Goal: Task Accomplishment & Management: Manage account settings

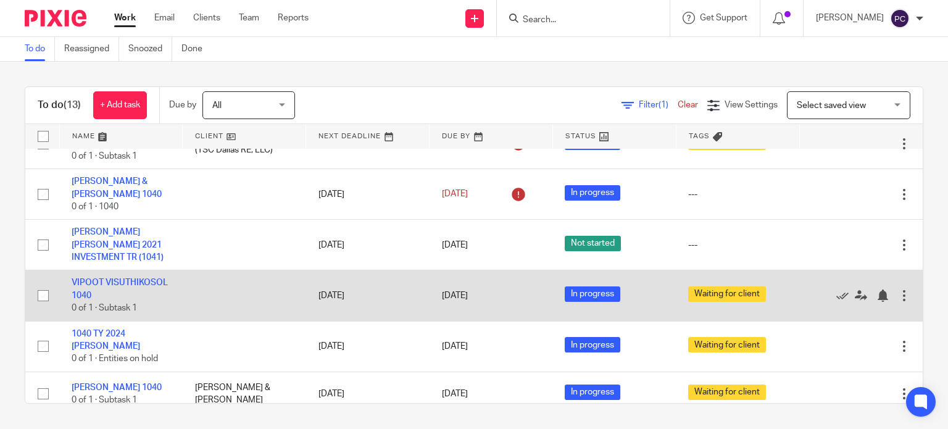
scroll to position [123, 0]
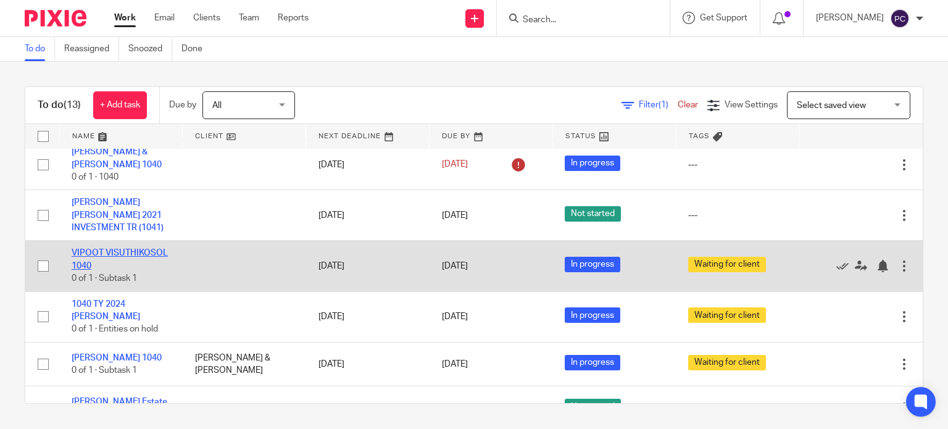
click at [102, 266] on link "VIPOOT VISUTHIKOSOL 1040" at bounding box center [120, 259] width 96 height 21
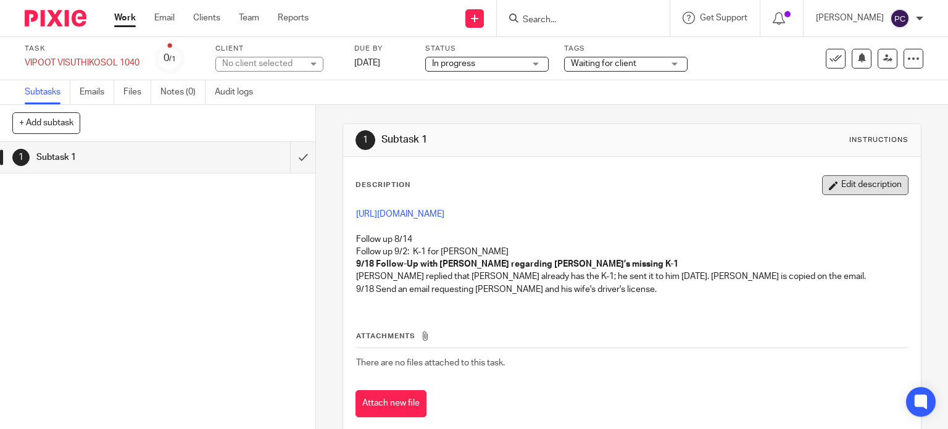
click at [834, 188] on button "Edit description" at bounding box center [865, 185] width 86 height 20
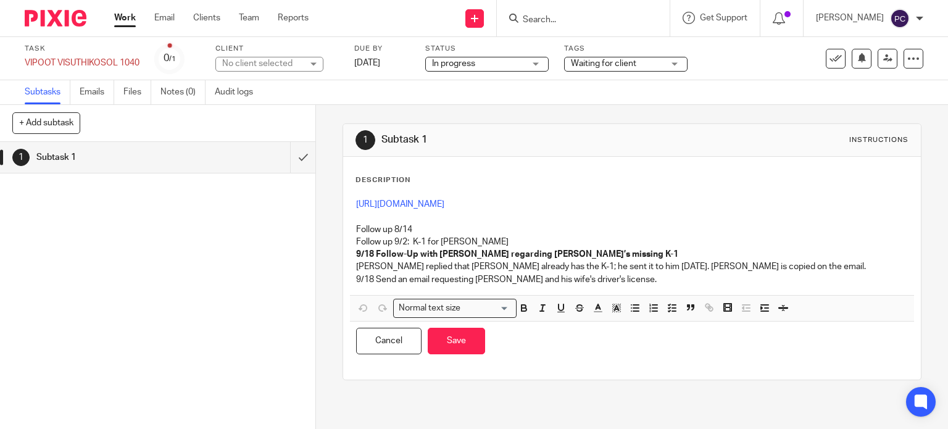
click at [614, 282] on p "9/18 Send an email requesting Paul and his wife's driver's license." at bounding box center [632, 280] width 553 height 12
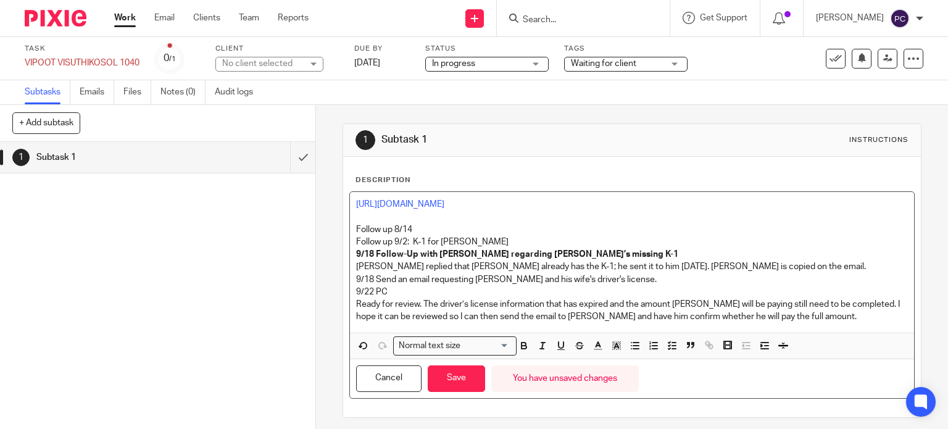
scroll to position [5, 0]
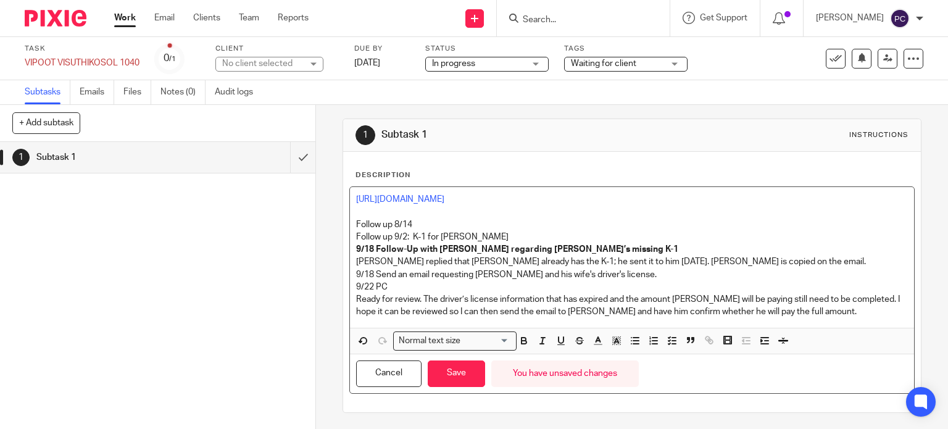
click at [789, 309] on p "Ready for review. The driver’s license information that has expired and the amo…" at bounding box center [632, 305] width 553 height 25
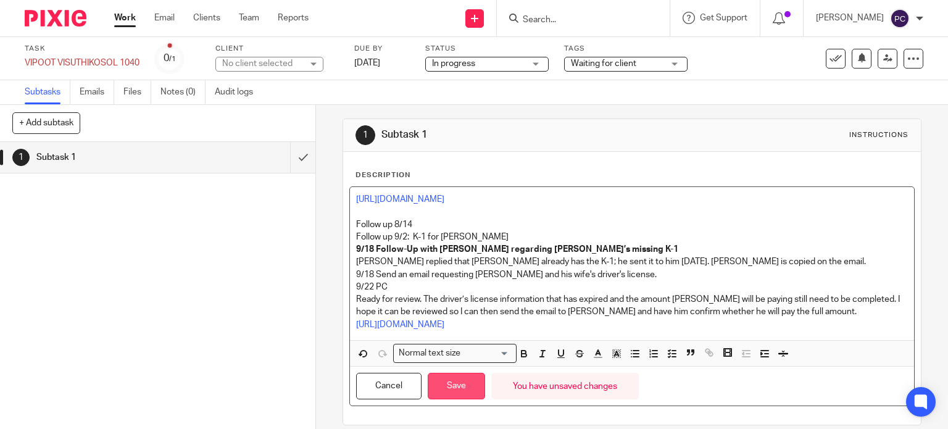
click at [454, 379] on button "Save" at bounding box center [456, 386] width 57 height 27
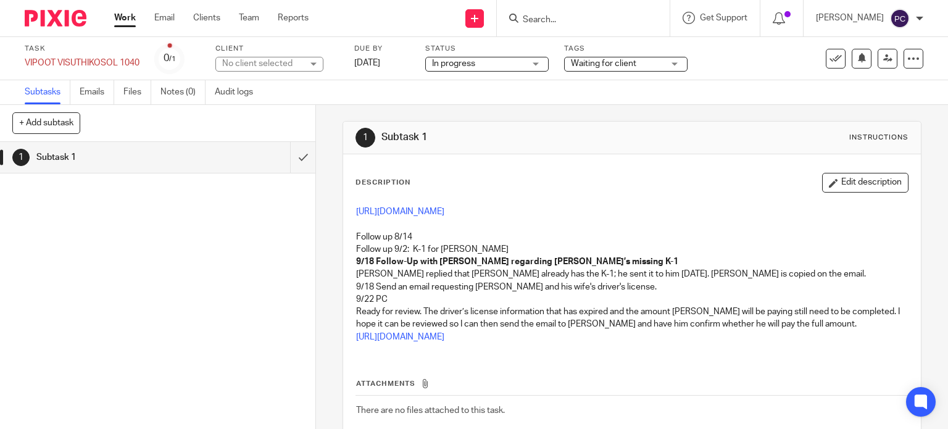
scroll to position [0, 0]
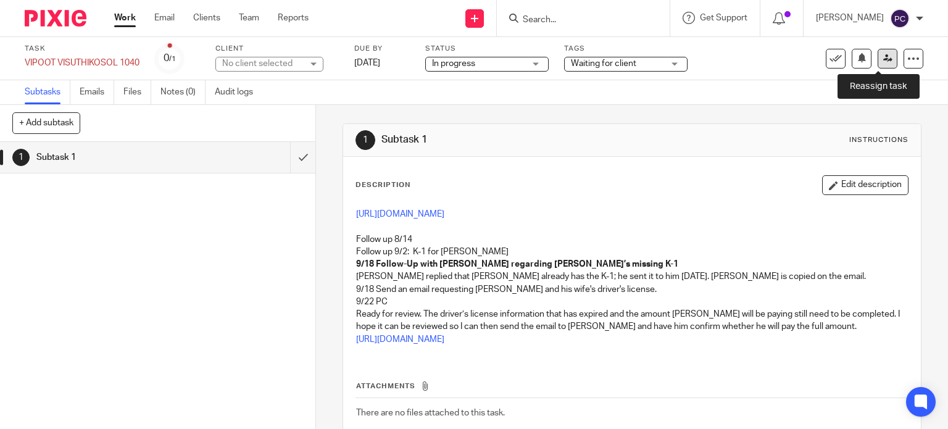
click at [884, 61] on icon at bounding box center [888, 58] width 9 height 9
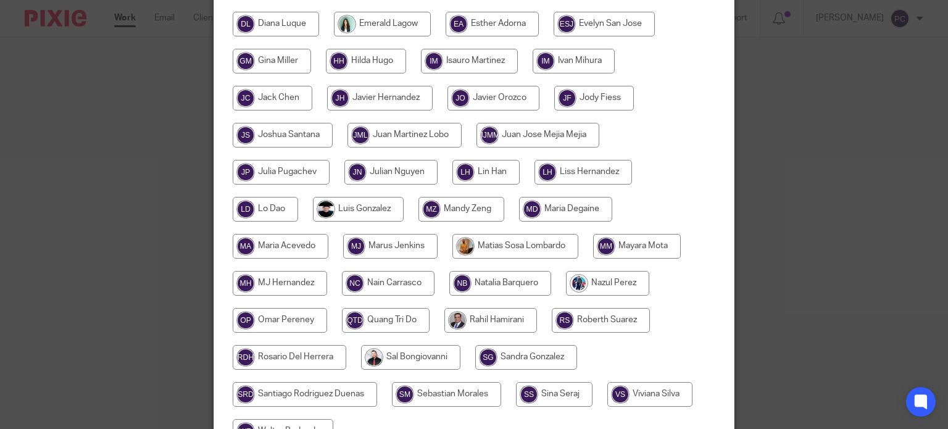
scroll to position [309, 0]
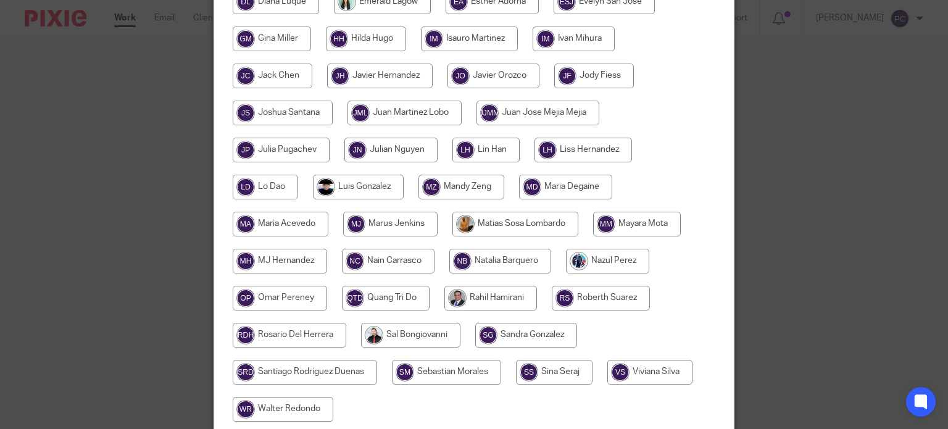
click at [508, 296] on input "radio" at bounding box center [491, 298] width 93 height 25
radio input "true"
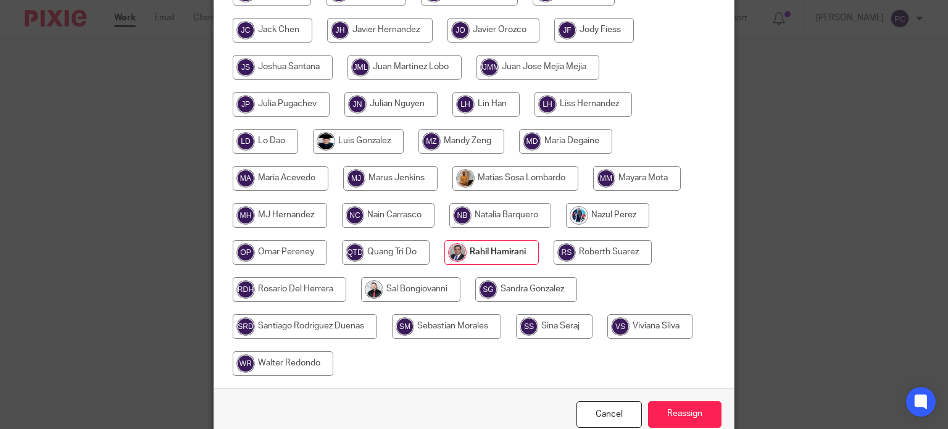
scroll to position [415, 0]
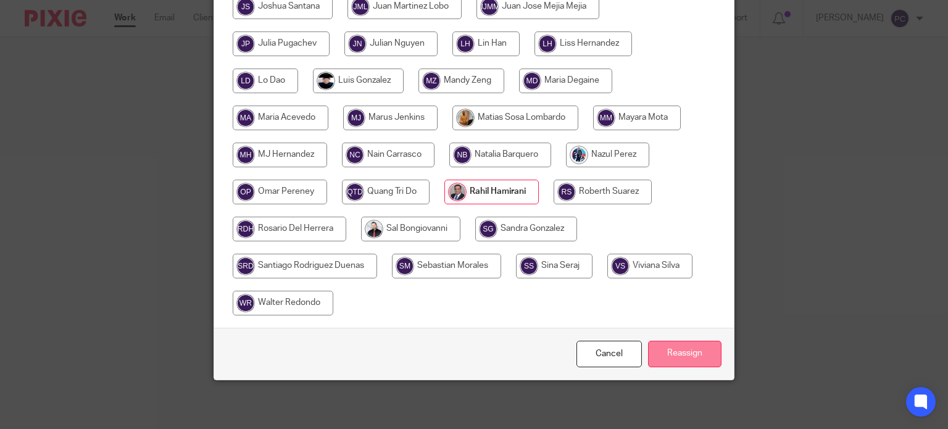
click at [672, 359] on input "Reassign" at bounding box center [684, 354] width 73 height 27
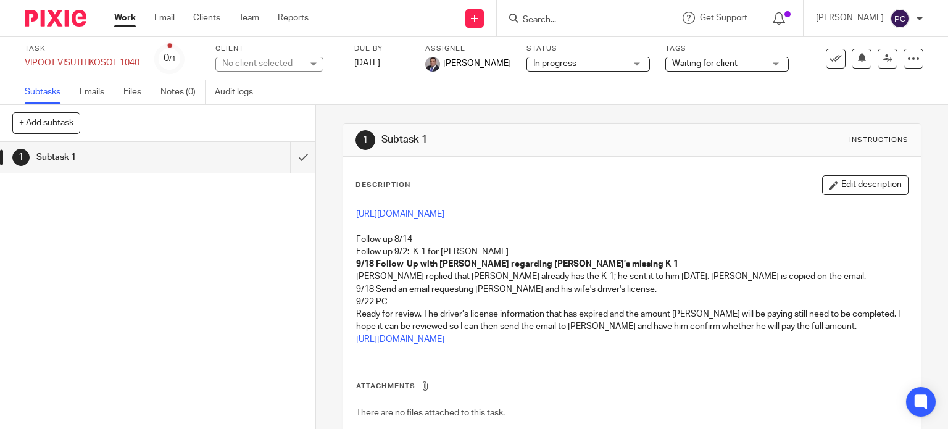
click at [115, 19] on link "Work" at bounding box center [125, 18] width 22 height 12
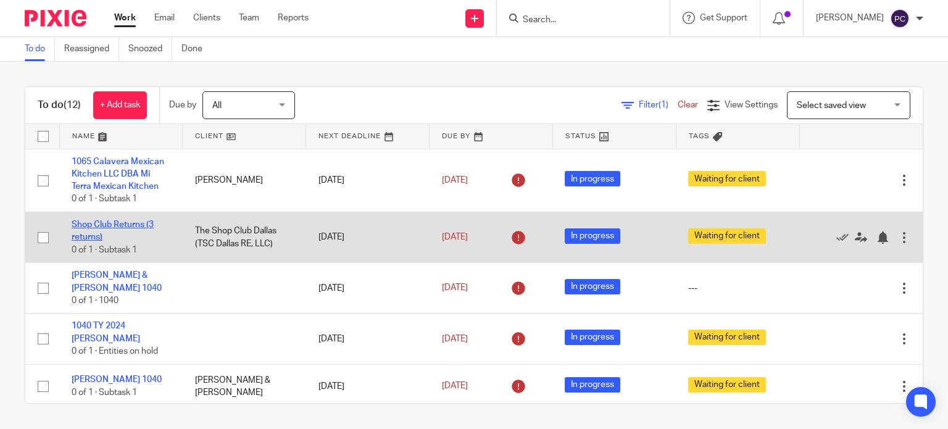
click at [80, 227] on link "Shop Club Returns (3 returns)" at bounding box center [113, 230] width 82 height 21
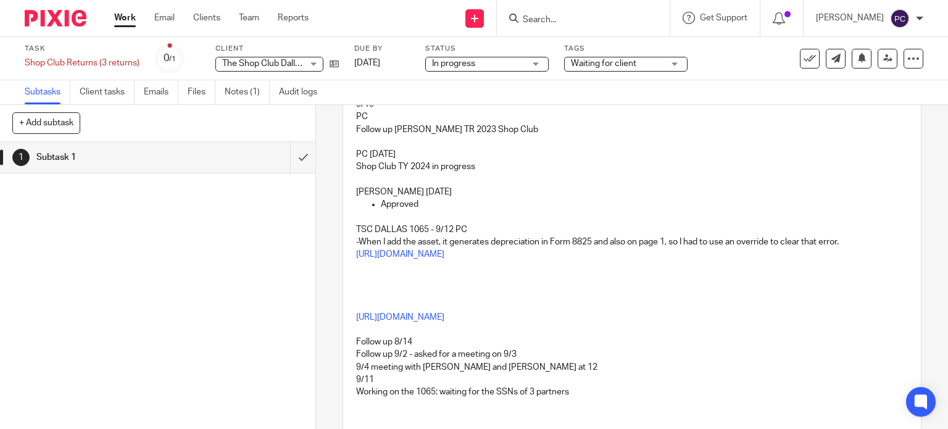
scroll to position [185, 0]
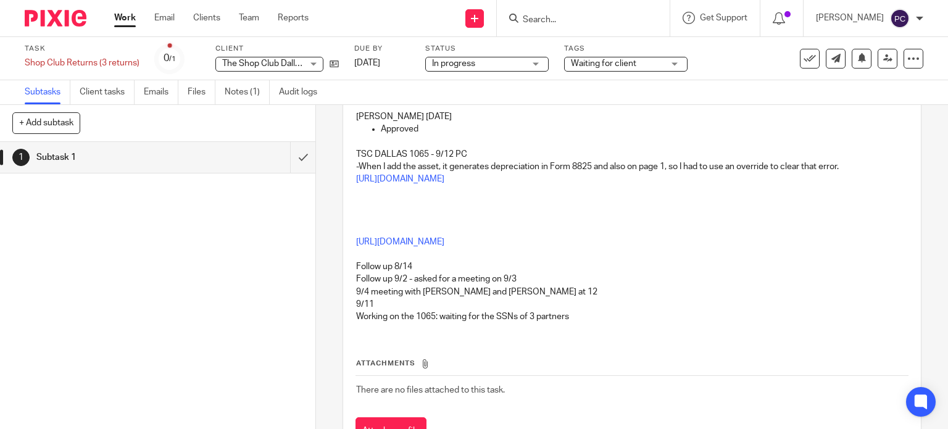
click at [118, 19] on link "Work" at bounding box center [125, 18] width 22 height 12
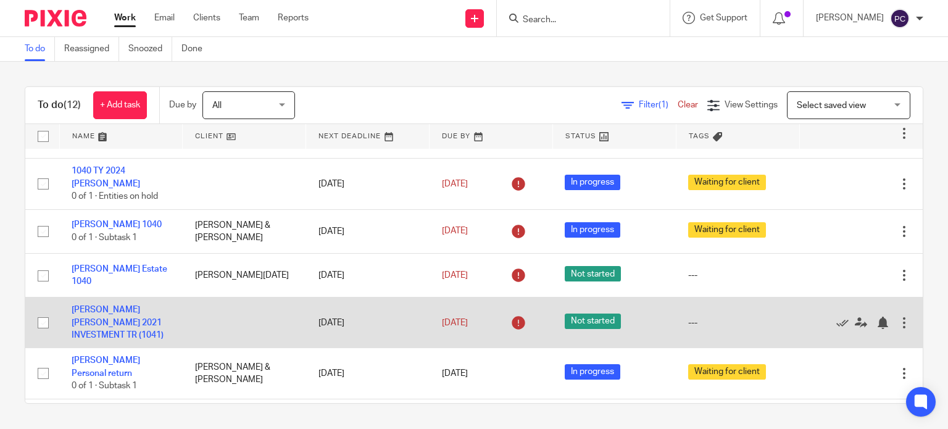
scroll to position [185, 0]
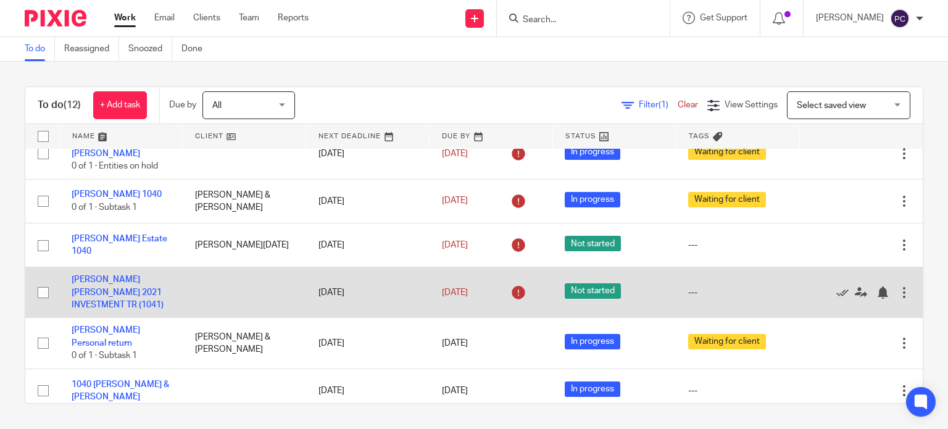
click at [45, 291] on input "checkbox" at bounding box center [42, 292] width 23 height 23
checkbox input "true"
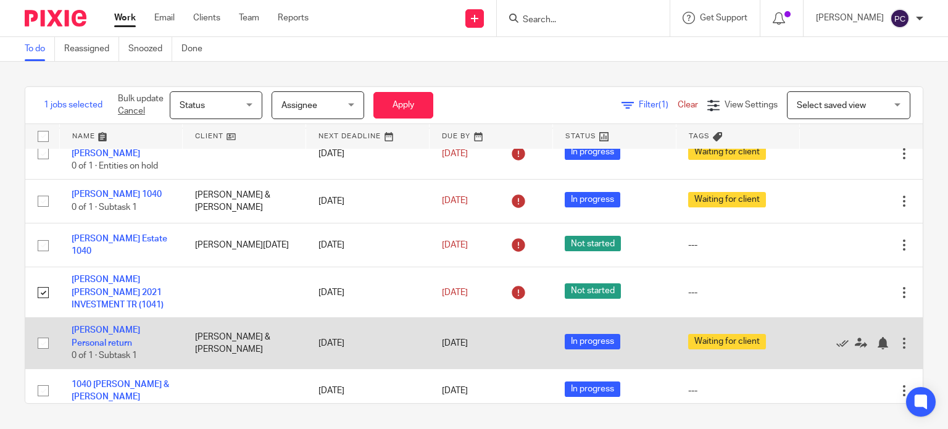
scroll to position [247, 0]
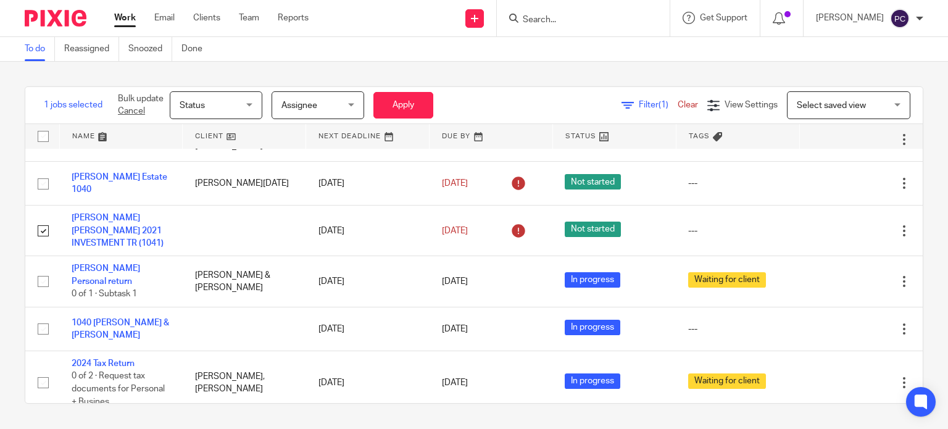
click at [220, 104] on span "Status" at bounding box center [212, 105] width 65 height 26
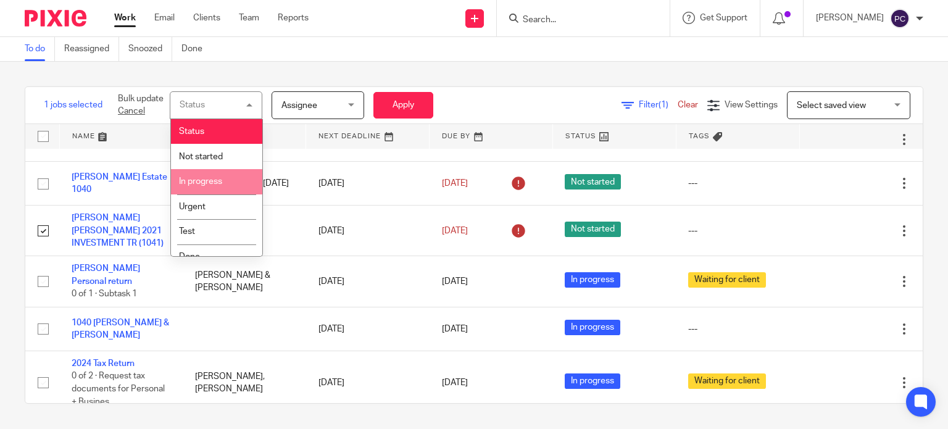
click at [222, 183] on li "In progress" at bounding box center [216, 181] width 91 height 25
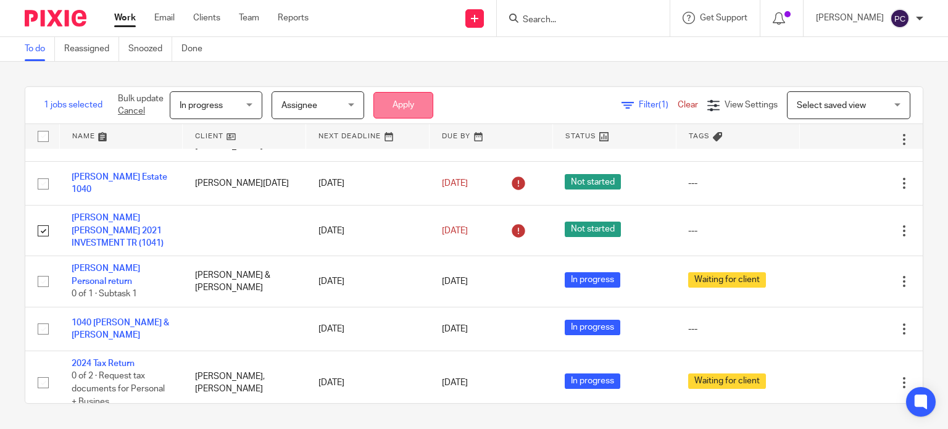
click at [388, 101] on button "Apply" at bounding box center [404, 105] width 60 height 27
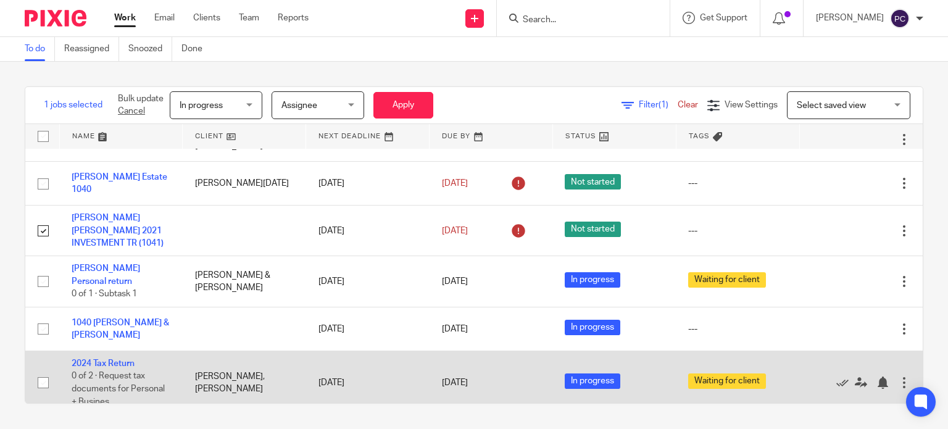
scroll to position [288, 0]
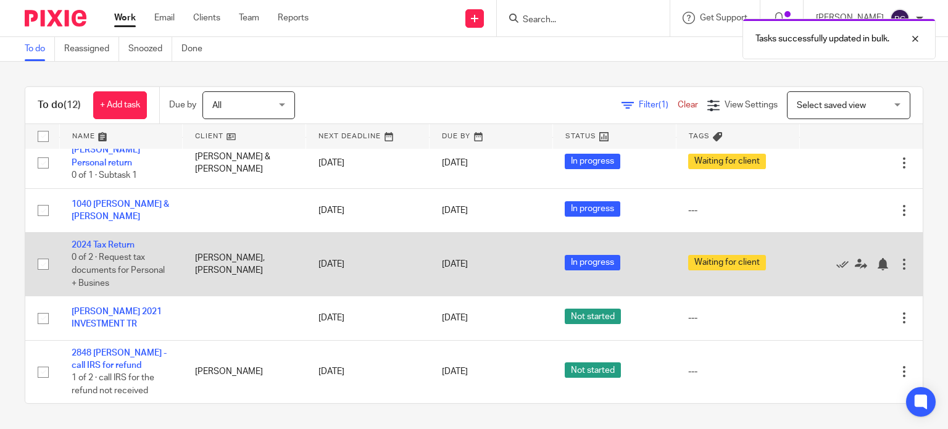
scroll to position [374, 0]
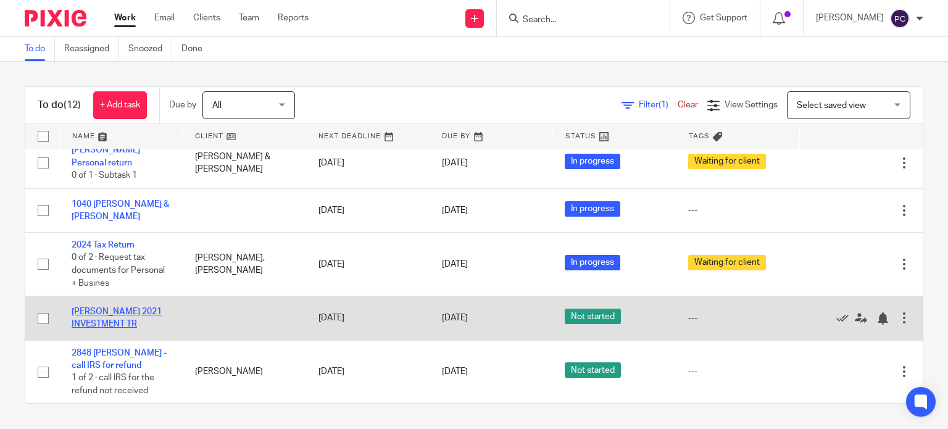
click at [101, 327] on link "[PERSON_NAME] 2021 INVESTMENT TR" at bounding box center [117, 318] width 90 height 21
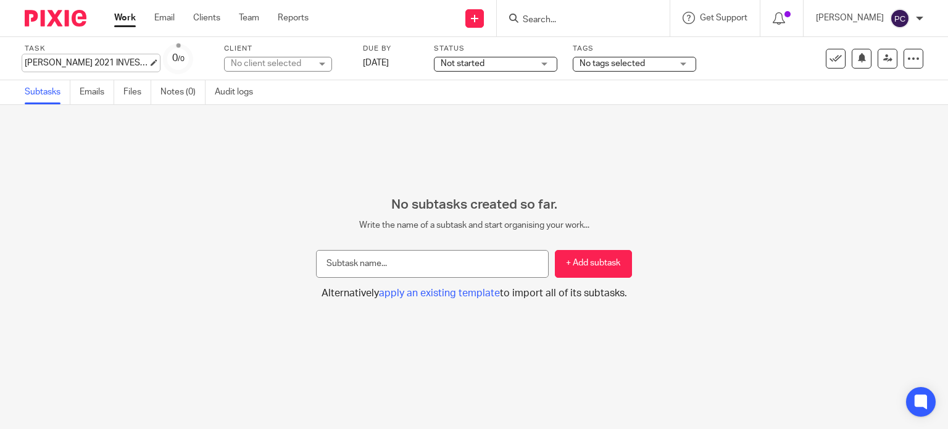
click at [98, 59] on div "[PERSON_NAME] 2021 INVESTMENT TR Save [PERSON_NAME] 2021 INVESTMENT TR" at bounding box center [86, 63] width 123 height 12
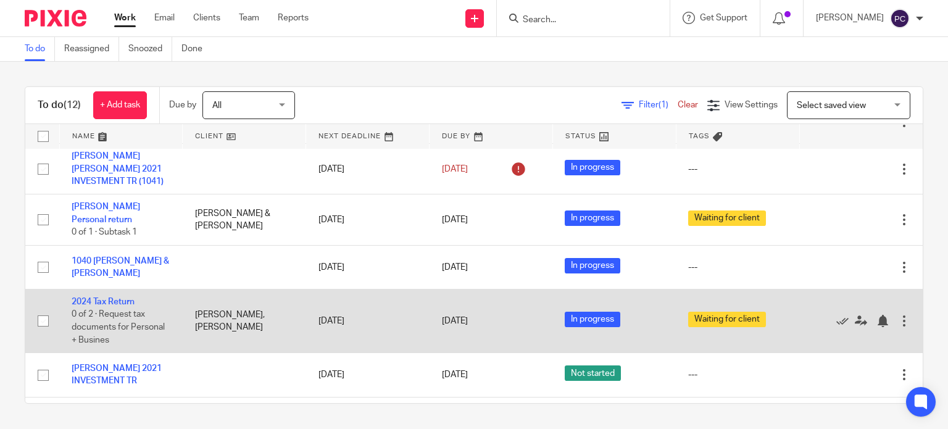
scroll to position [370, 0]
